Goal: Information Seeking & Learning: Learn about a topic

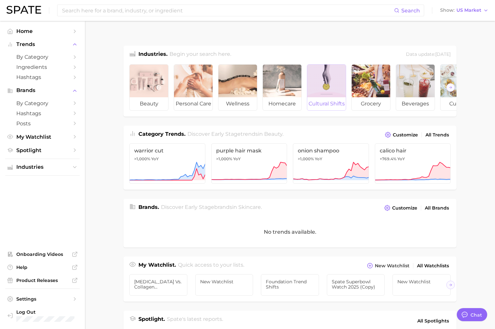
click at [321, 79] on div at bounding box center [326, 81] width 39 height 33
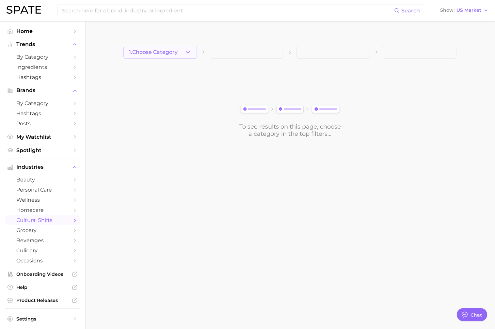
click at [165, 49] on span "1. Choose Category" at bounding box center [153, 52] width 49 height 6
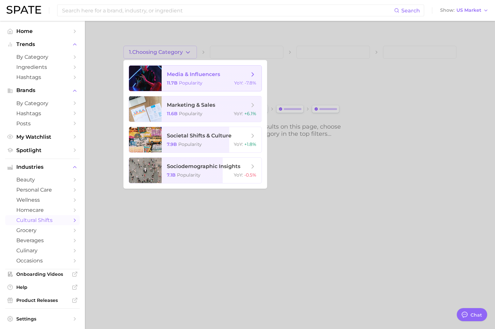
click at [214, 80] on div "11.7b Popularity YoY : -7.8%" at bounding box center [212, 83] width 90 height 6
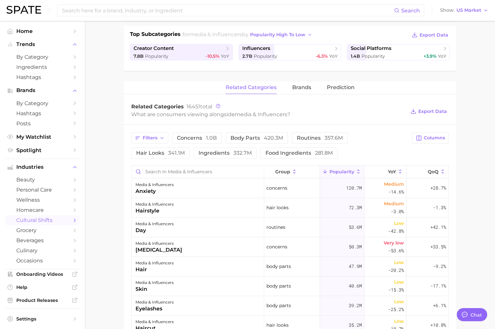
scroll to position [159, 0]
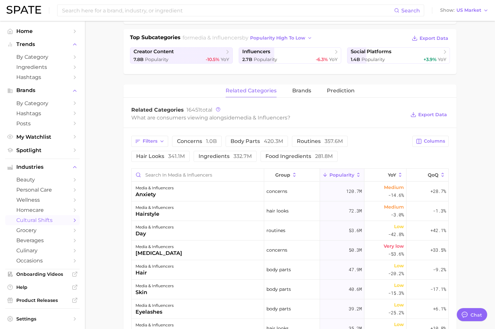
click at [427, 107] on span "Export Data" at bounding box center [429, 114] width 40 height 15
click at [428, 136] on button "Columns" at bounding box center [431, 141] width 36 height 11
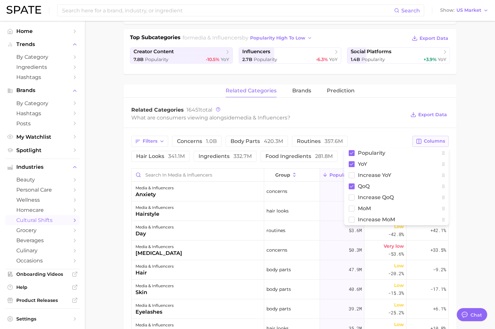
click at [428, 139] on span "Columns" at bounding box center [434, 142] width 21 height 6
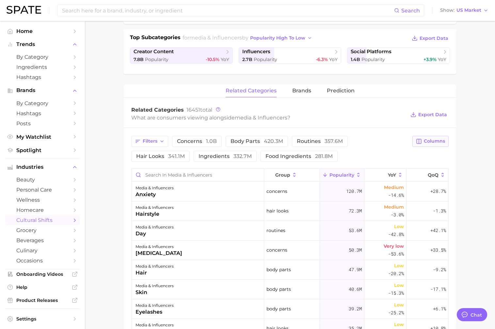
click at [428, 139] on span "Columns" at bounding box center [434, 142] width 21 height 6
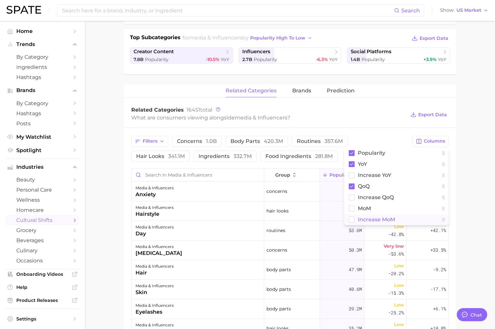
click at [372, 217] on span "Increase MoM" at bounding box center [376, 220] width 37 height 6
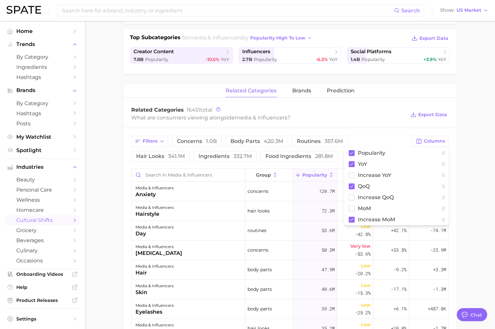
click at [387, 128] on div "Filters concerns 1.0b body parts 420.3m routines 357.6m hair looks 341.1m ingre…" at bounding box center [289, 317] width 333 height 378
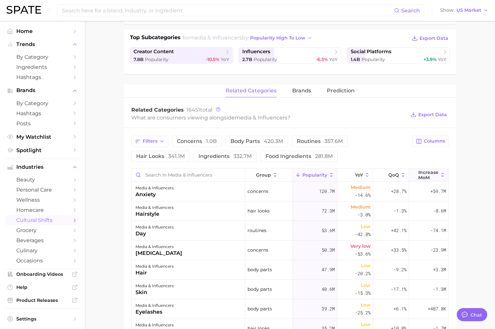
click at [435, 170] on span "Increase MoM" at bounding box center [428, 175] width 20 height 10
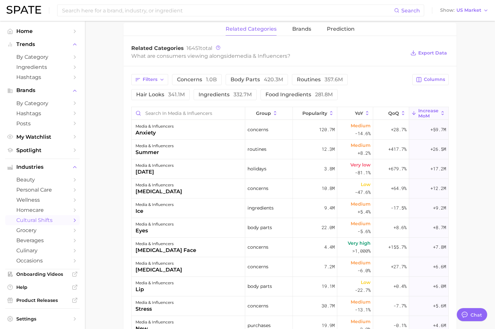
scroll to position [0, 0]
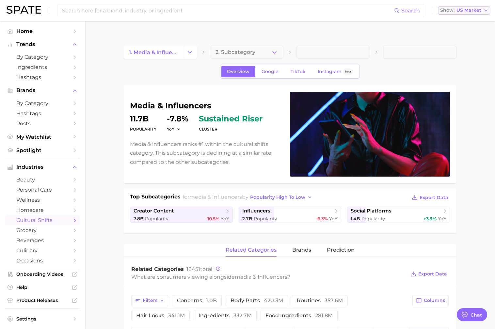
click at [467, 12] on span "US Market" at bounding box center [469, 10] width 25 height 4
click at [463, 33] on span "[GEOGRAPHIC_DATA]" at bounding box center [461, 33] width 51 height 6
click at [188, 49] on icon "Change Category" at bounding box center [190, 52] width 7 height 7
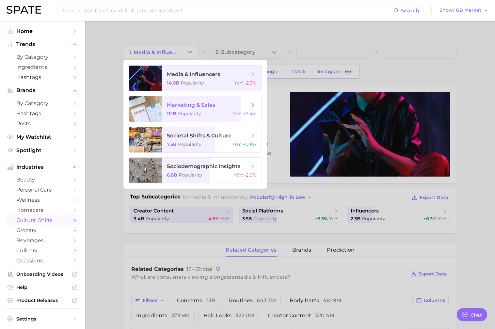
click at [178, 102] on span "marketing & sales" at bounding box center [208, 105] width 82 height 7
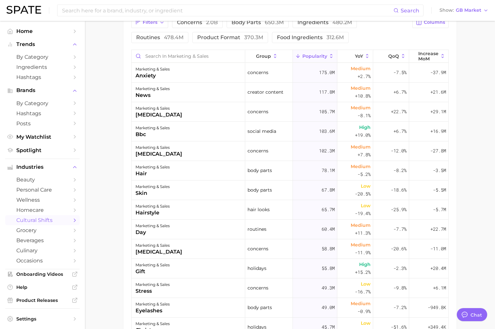
scroll to position [280, 0]
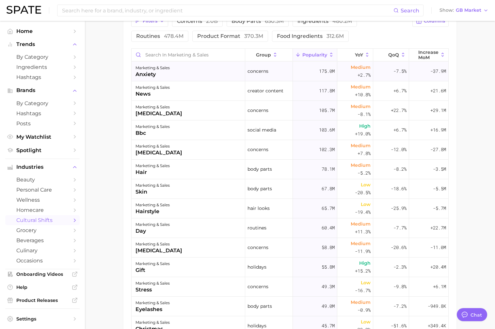
click at [178, 62] on div "marketing & sales anxiety" at bounding box center [189, 72] width 114 height 20
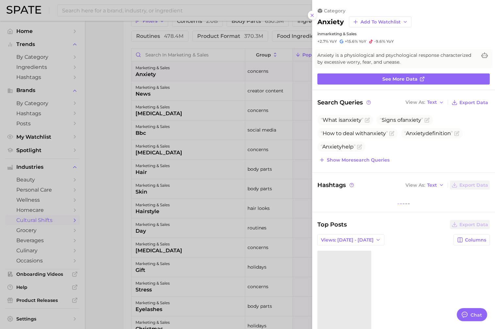
click at [105, 113] on div at bounding box center [247, 164] width 495 height 329
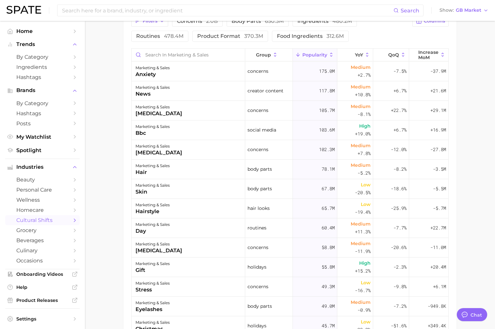
scroll to position [0, 0]
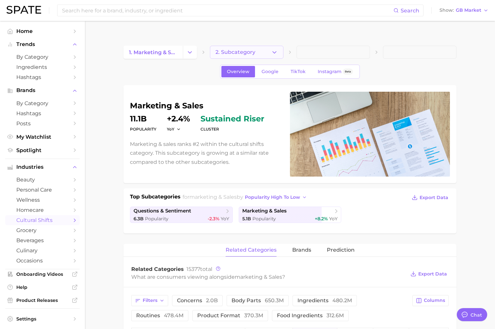
click at [261, 46] on button "2. Subcategory" at bounding box center [247, 52] width 74 height 13
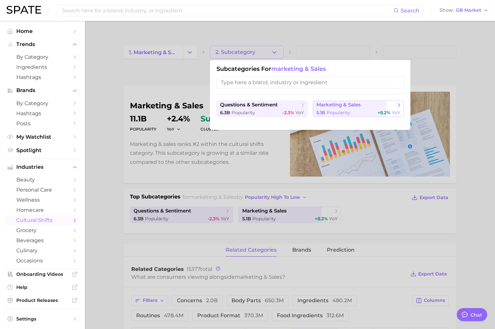
click at [333, 110] on span "Popularity" at bounding box center [339, 113] width 24 height 6
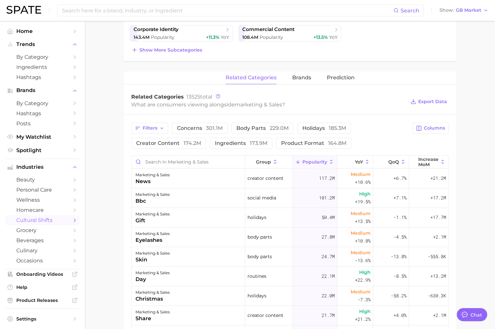
scroll to position [229, 0]
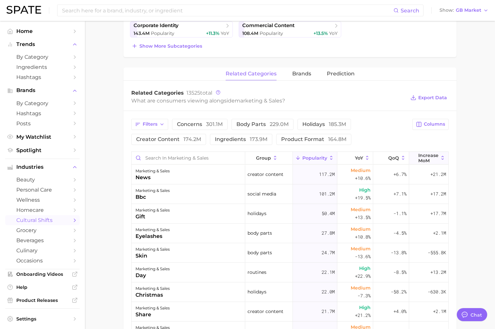
click at [441, 155] on icon at bounding box center [443, 158] width 6 height 6
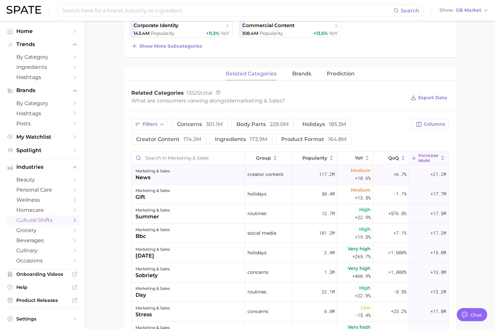
click at [161, 174] on div "news" at bounding box center [153, 178] width 34 height 8
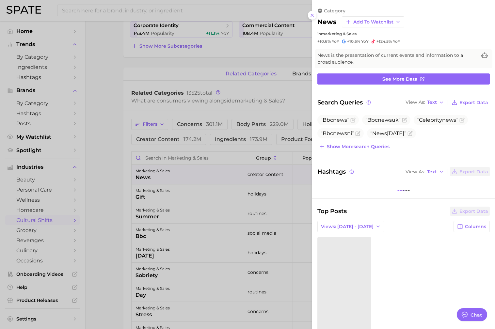
click at [183, 187] on div at bounding box center [247, 164] width 495 height 329
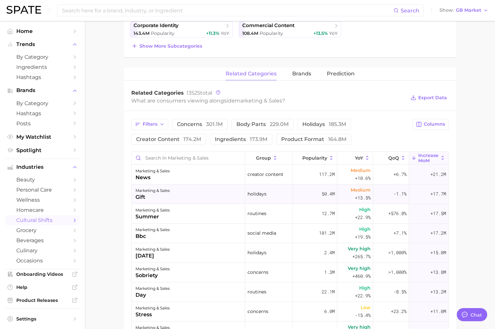
click at [178, 185] on div "marketing & sales gift" at bounding box center [189, 195] width 114 height 20
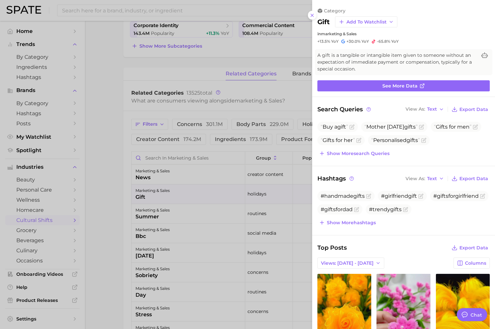
scroll to position [0, 0]
click at [178, 199] on div at bounding box center [247, 164] width 495 height 329
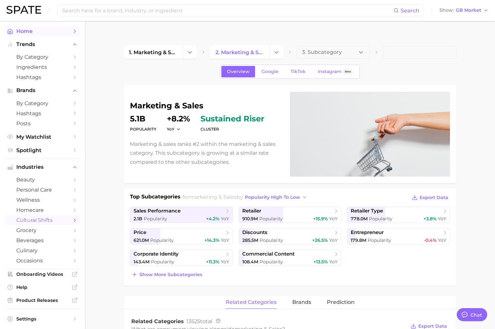
click at [43, 33] on span "Home" at bounding box center [42, 31] width 52 height 6
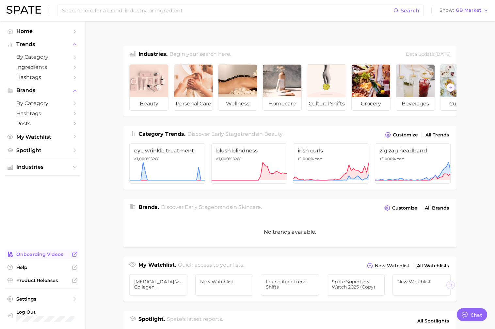
click at [41, 257] on span "Onboarding Videos" at bounding box center [42, 255] width 52 height 6
